Goal: Task Accomplishment & Management: Use online tool/utility

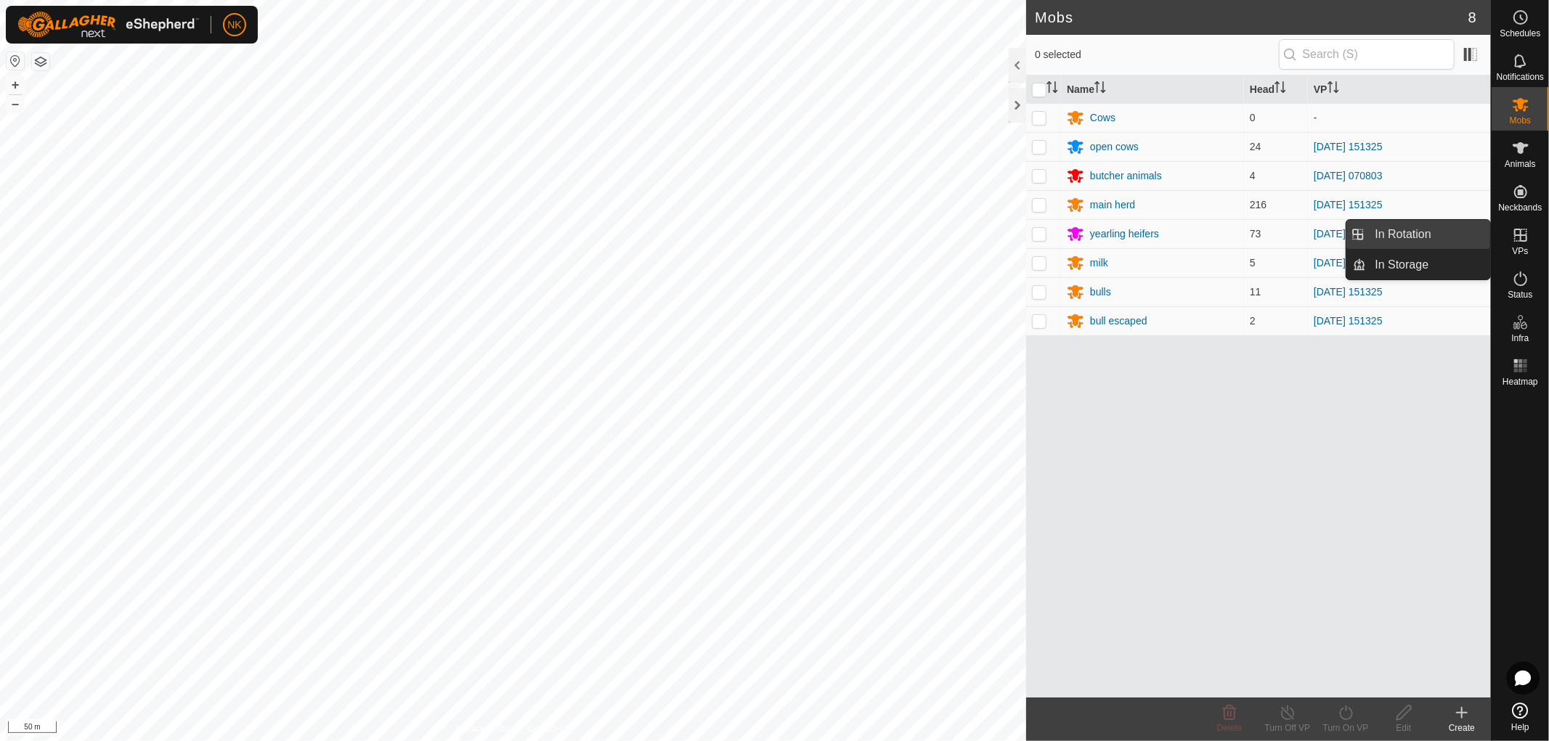
click at [1417, 234] on link "In Rotation" at bounding box center [1428, 234] width 124 height 29
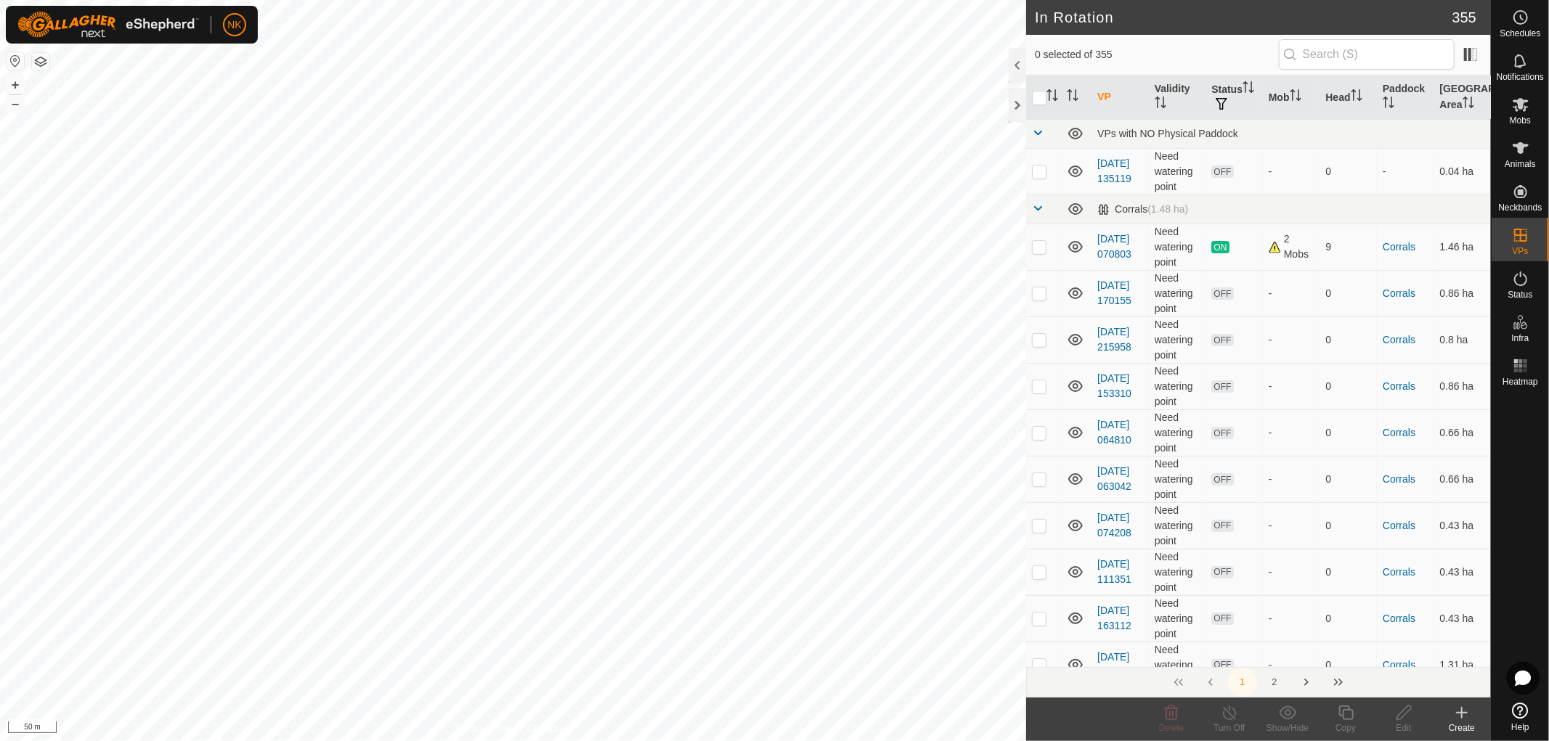
click at [1461, 717] on icon at bounding box center [1461, 712] width 17 height 17
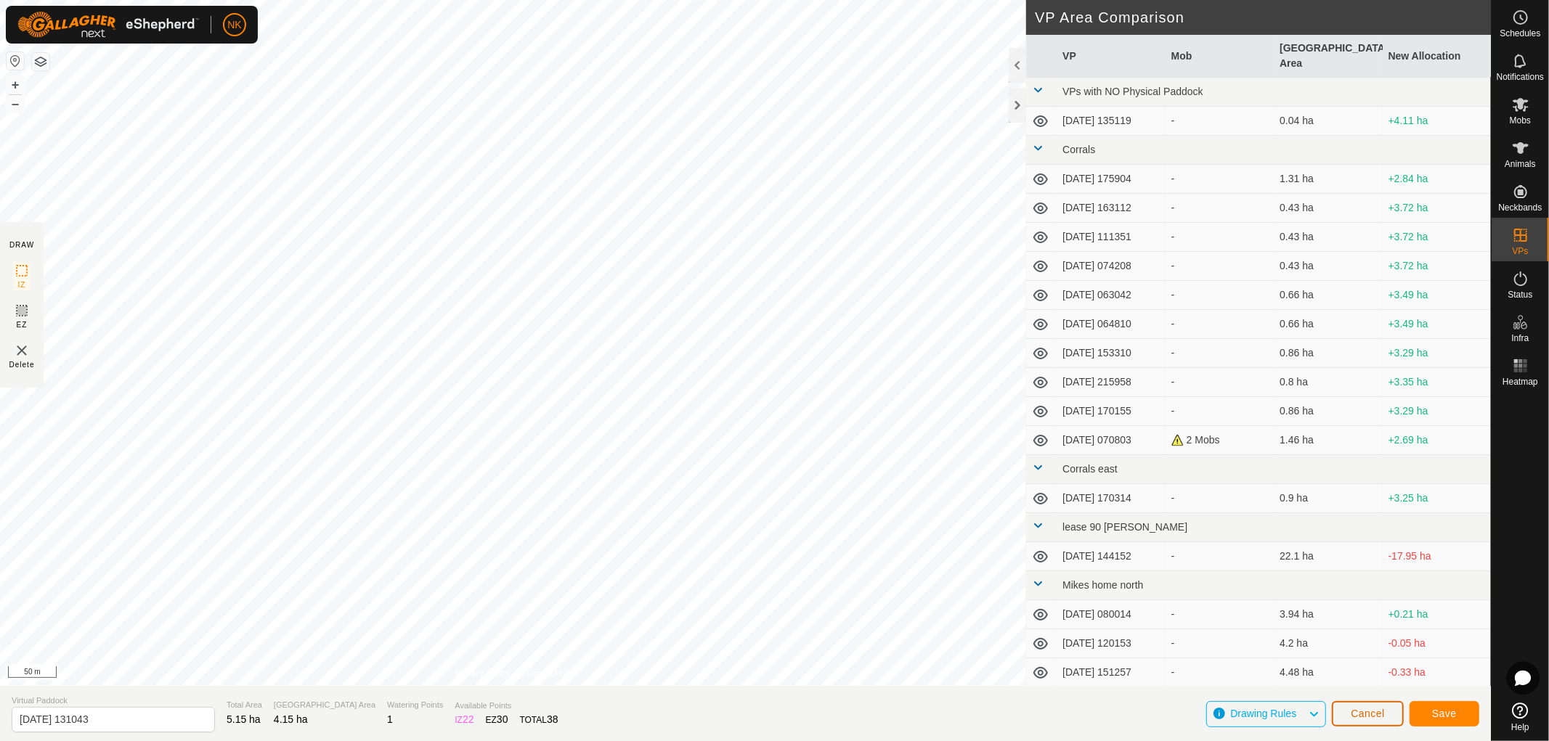
click at [1374, 709] on span "Cancel" at bounding box center [1367, 714] width 34 height 12
